Goal: Task Accomplishment & Management: Use online tool/utility

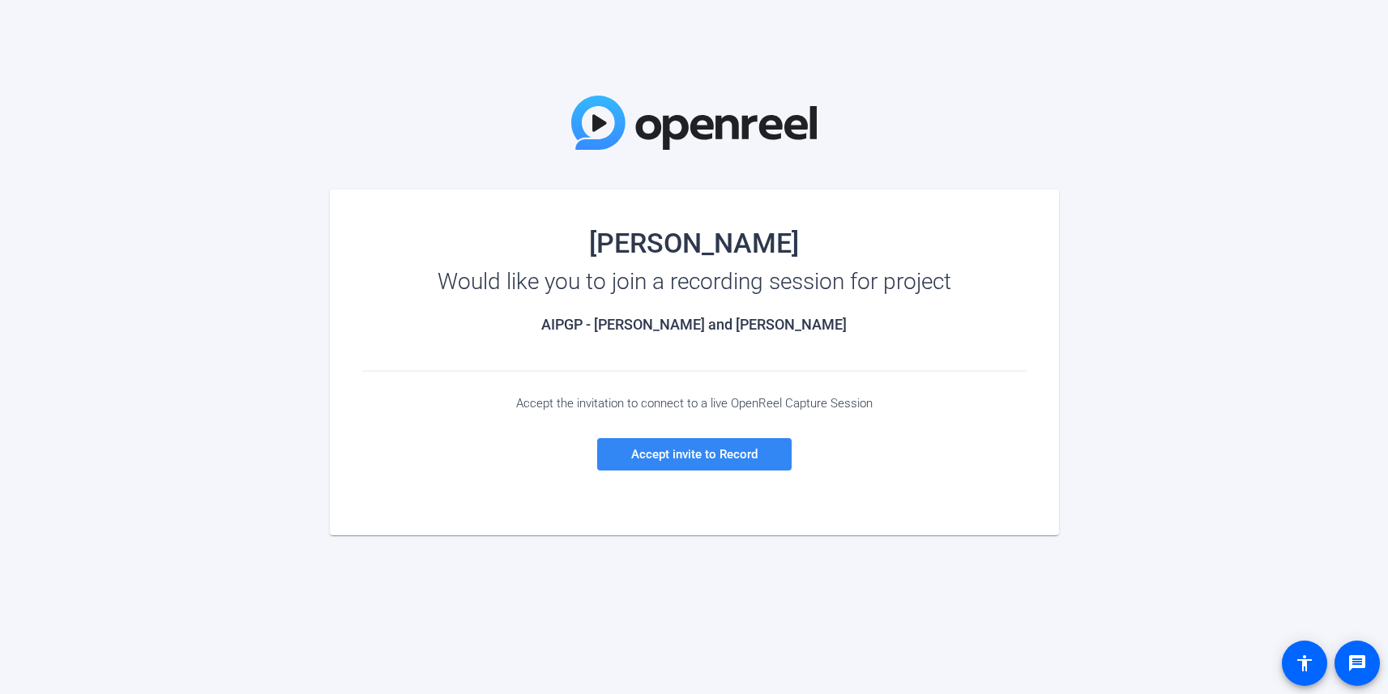
click at [684, 454] on span "Accept invite to Record" at bounding box center [694, 454] width 126 height 15
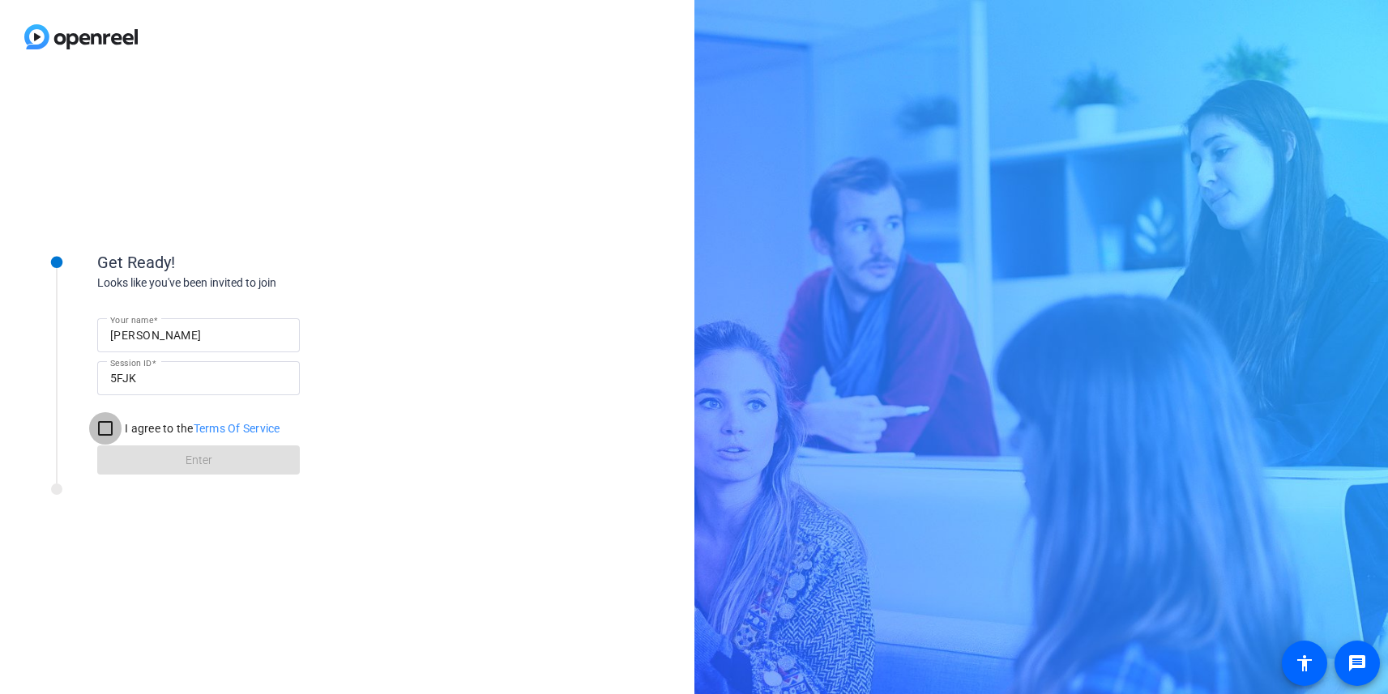
click at [106, 427] on input "I agree to the Terms Of Service" at bounding box center [105, 428] width 32 height 32
checkbox input "true"
click at [182, 460] on span at bounding box center [198, 460] width 203 height 39
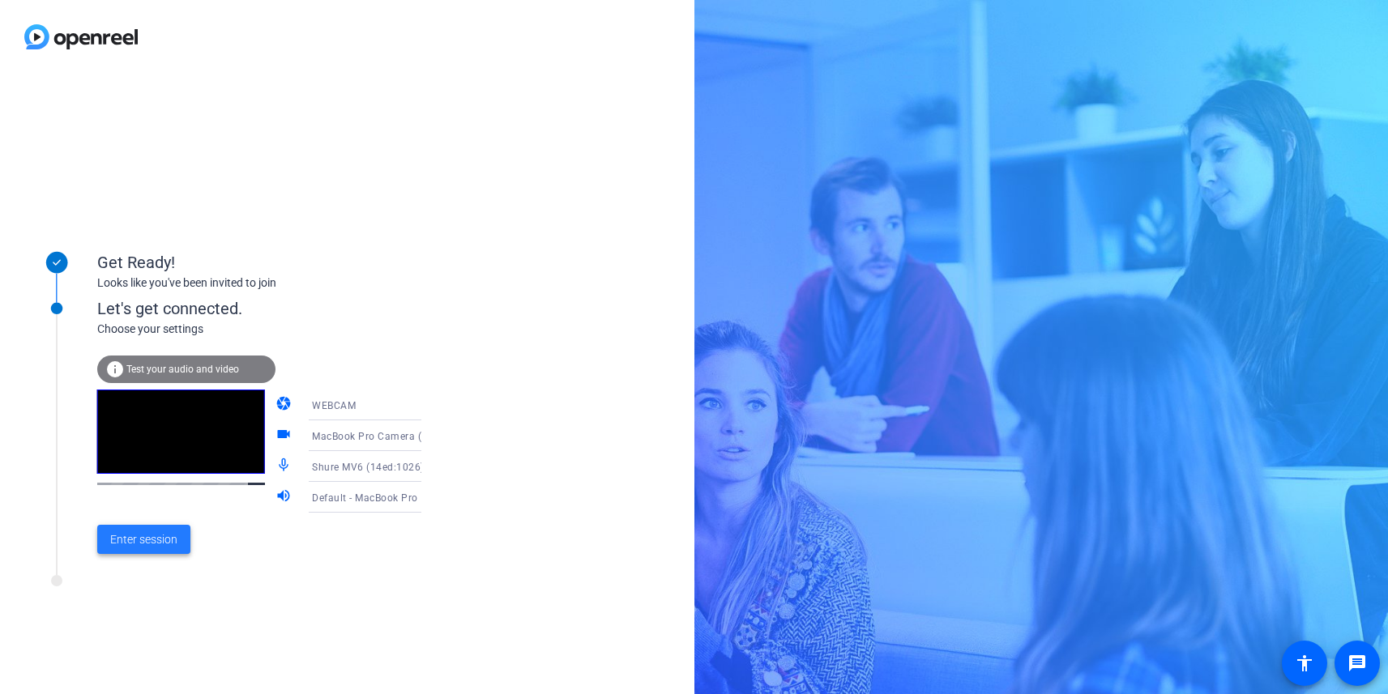
click at [142, 536] on span "Enter session" at bounding box center [143, 539] width 67 height 17
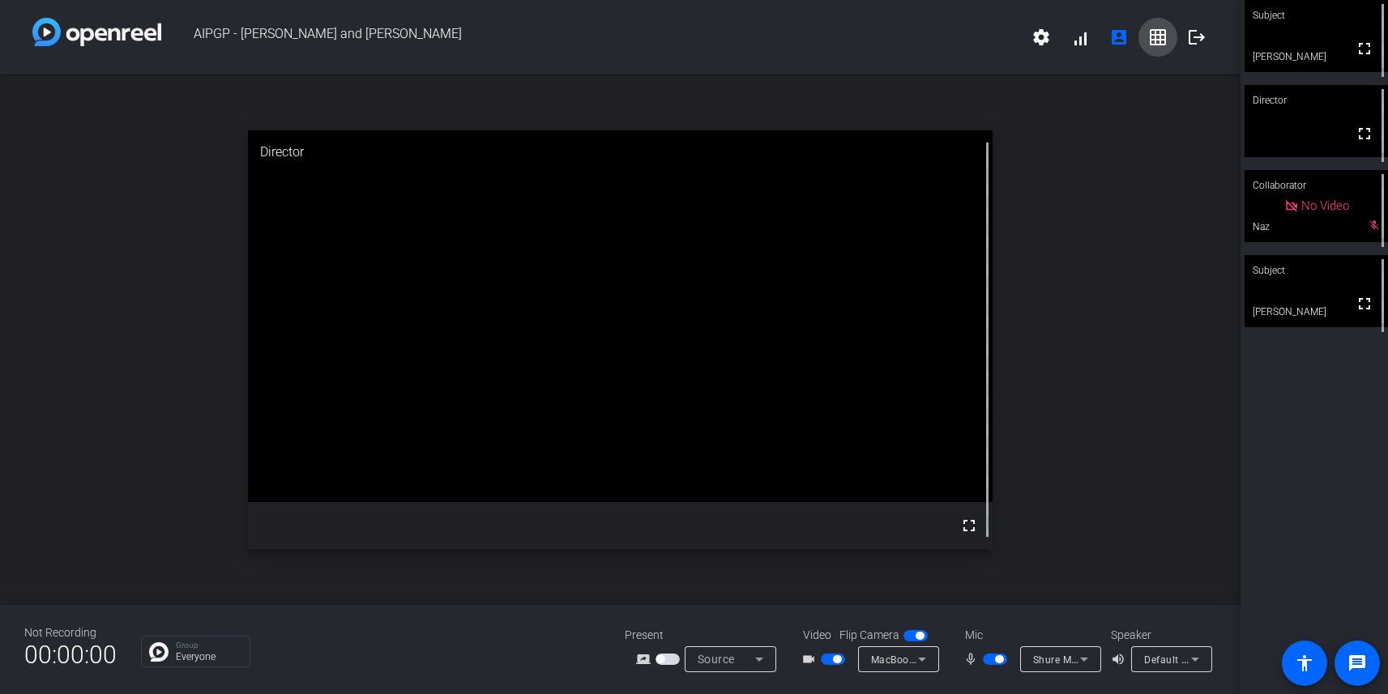
click at [1159, 36] on mat-icon "grid_on" at bounding box center [1157, 37] width 19 height 19
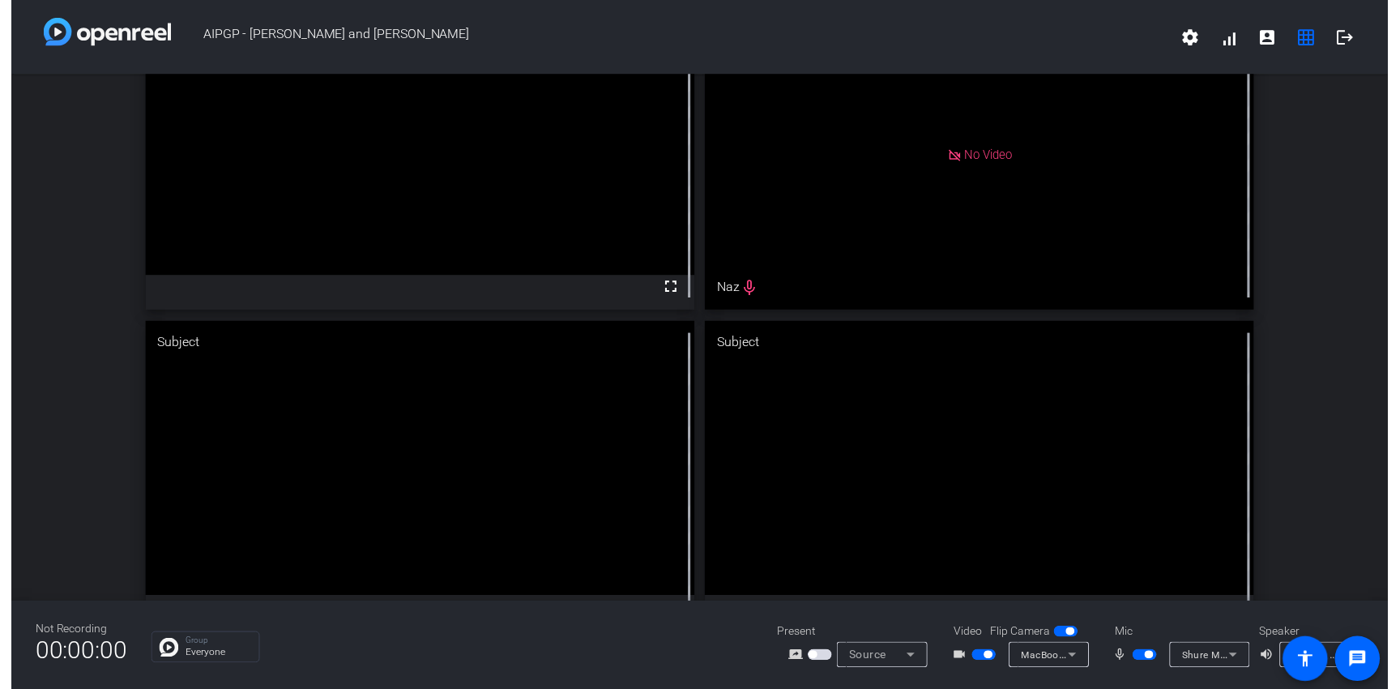
scroll to position [127, 0]
